Goal: Task Accomplishment & Management: Manage account settings

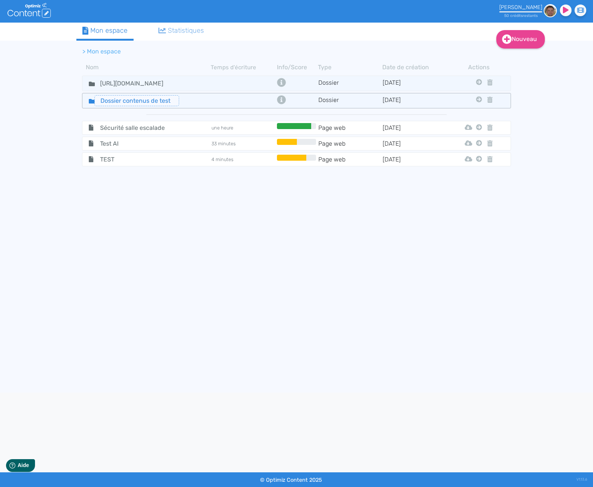
click at [134, 103] on input "Dossier contenus de test" at bounding box center [136, 100] width 85 height 11
click at [198, 102] on div "Dossier contenus de test" at bounding box center [146, 100] width 127 height 11
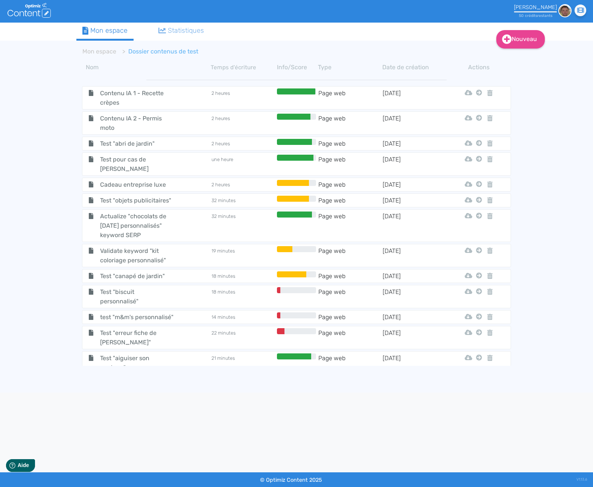
click at [188, 27] on div "Statistiques" at bounding box center [181, 31] width 46 height 10
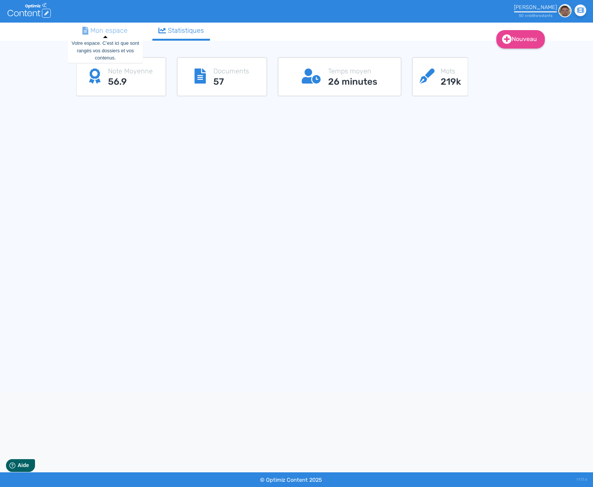
click at [108, 29] on div "Mon espace" at bounding box center [104, 31] width 45 height 10
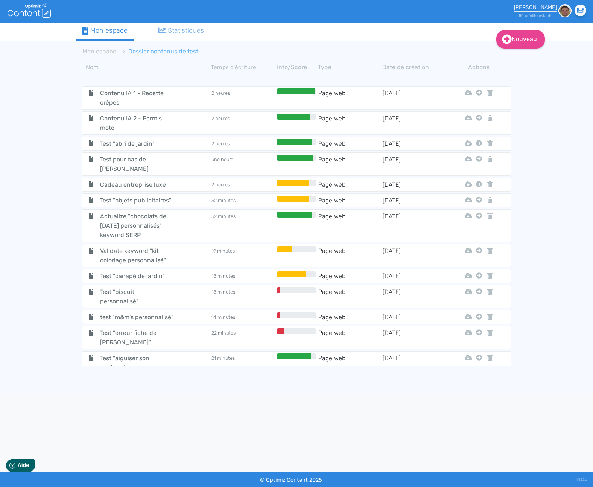
drag, startPoint x: 135, startPoint y: 142, endPoint x: 328, endPoint y: 135, distance: 193.4
click at [135, 143] on span "Test "abri de jardin"" at bounding box center [136, 143] width 85 height 9
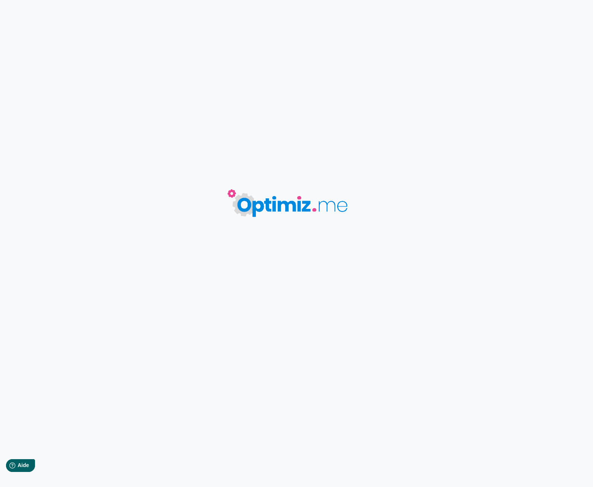
type input "Test "abri de jardin""
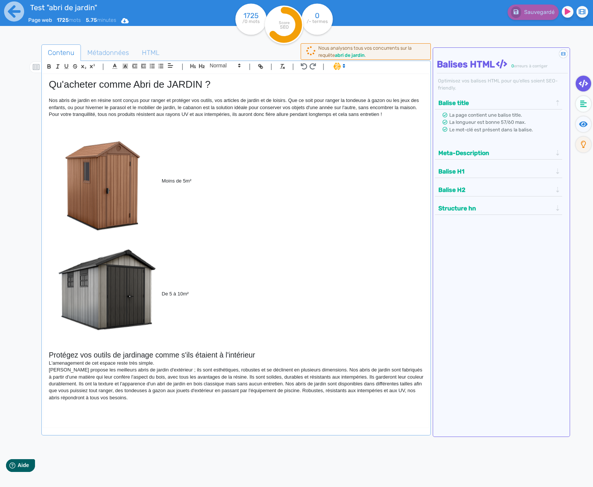
click at [408, 11] on div "Sauvegardé" at bounding box center [476, 11] width 243 height 18
click at [412, 12] on div "Sauvegardé" at bounding box center [476, 11] width 243 height 18
click at [499, 41] on div "Contenu Métadonnées HTML | | H3 H4 H5 H6 Normal | | | | Qu'acheter comme Abri d…" at bounding box center [305, 285] width 575 height 497
click at [502, 38] on div "Contenu Métadonnées HTML | | H3 H4 H5 H6 Normal | | | | Qu'acheter comme Abri d…" at bounding box center [305, 285] width 575 height 497
